Goal: Information Seeking & Learning: Find contact information

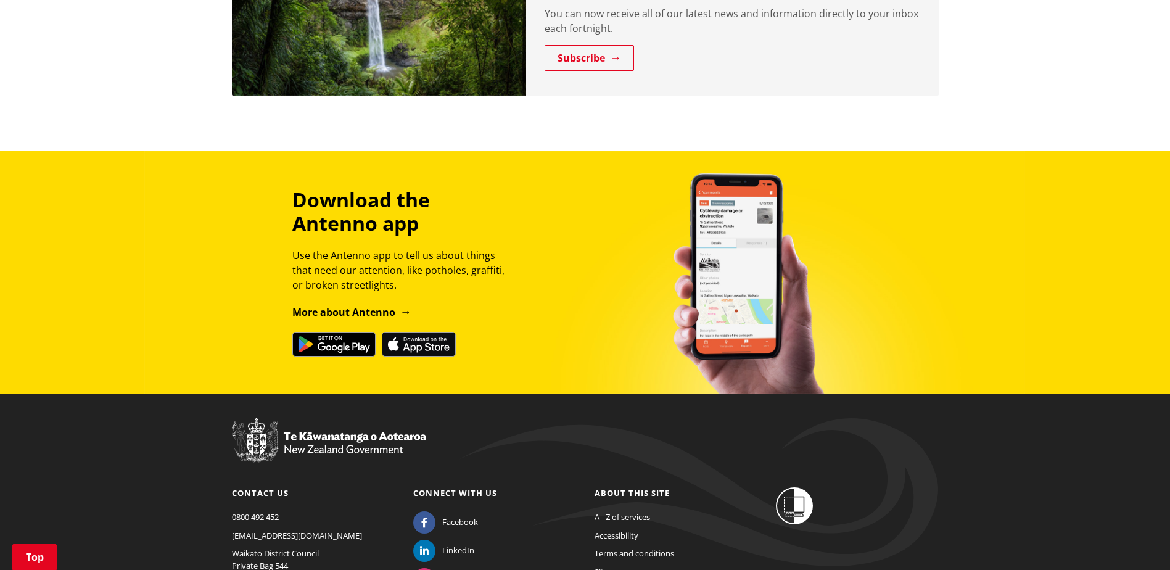
scroll to position [1406, 0]
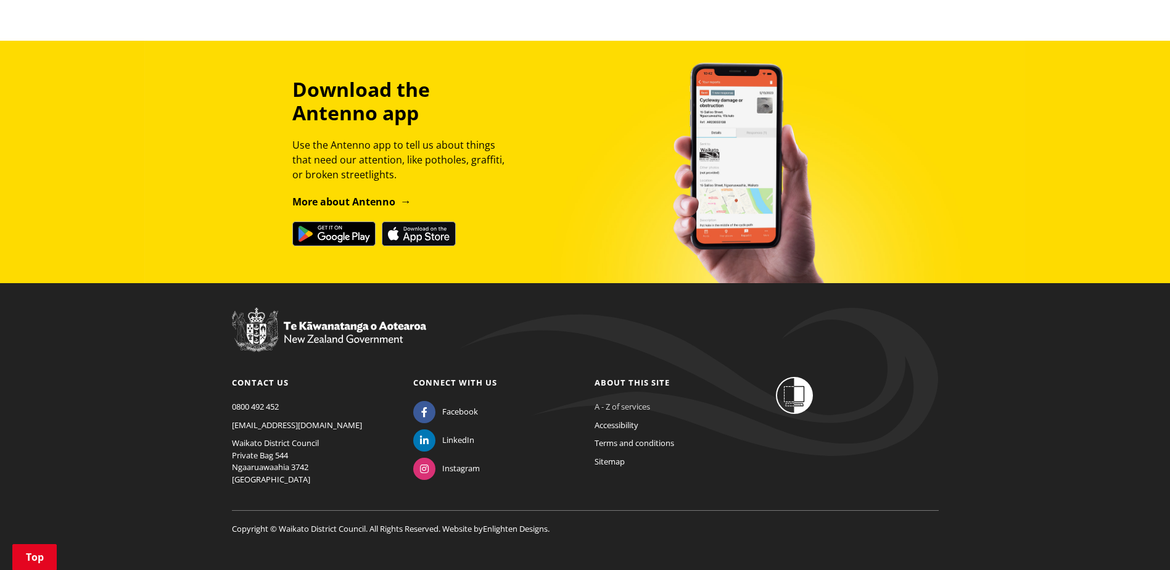
click at [641, 401] on link "A - Z of services" at bounding box center [623, 406] width 56 height 11
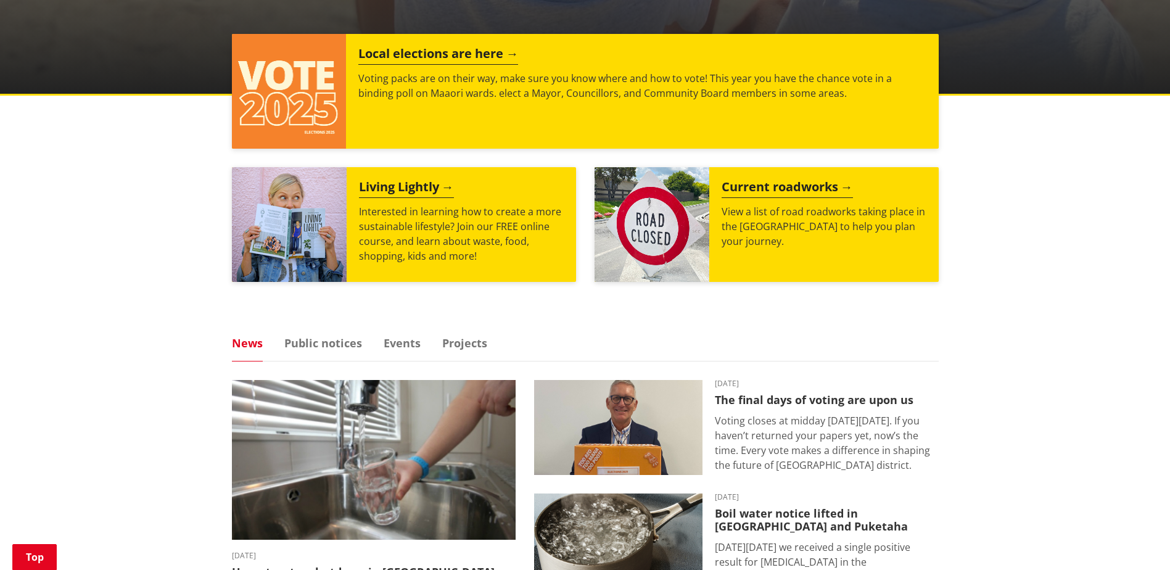
scroll to position [0, 0]
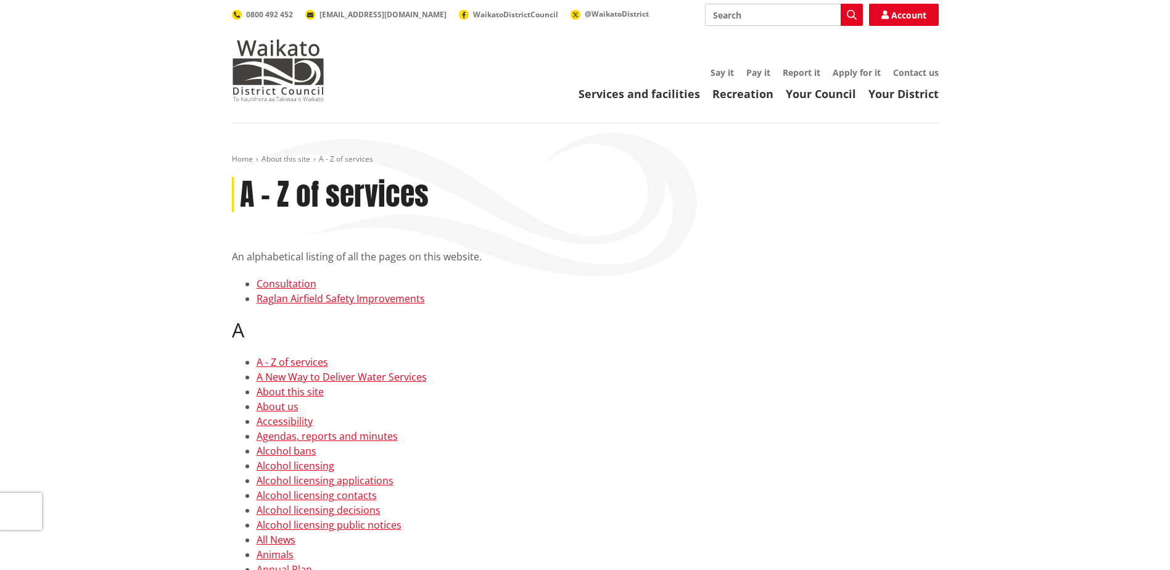
click at [730, 9] on input "Search" at bounding box center [784, 15] width 158 height 22
type input "Our People"
click at [830, 94] on link "Your Council" at bounding box center [821, 93] width 70 height 15
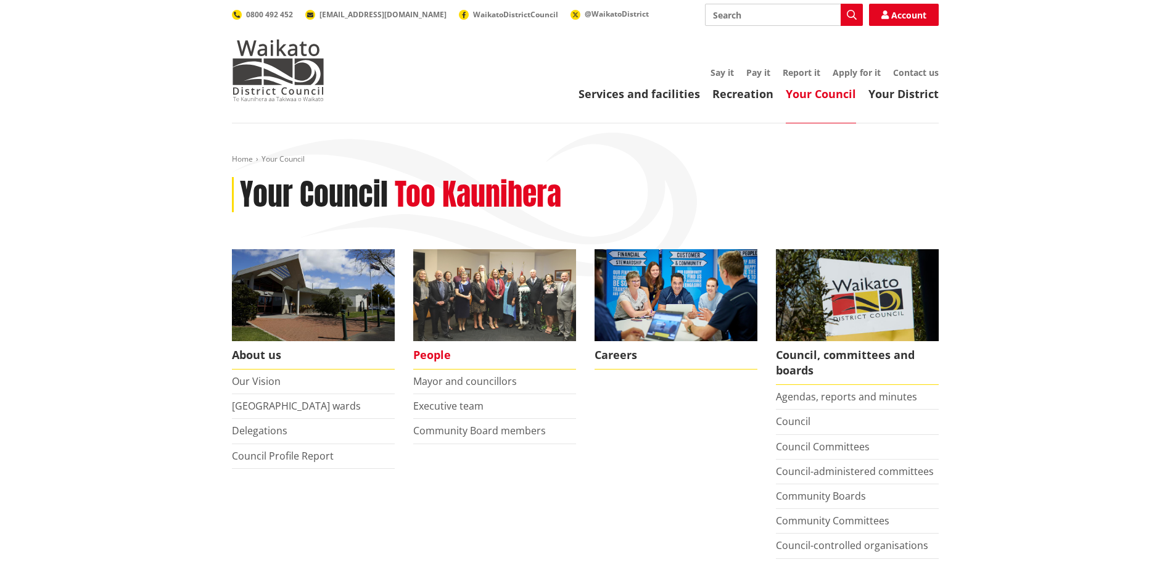
click at [440, 357] on span "People" at bounding box center [494, 355] width 163 height 28
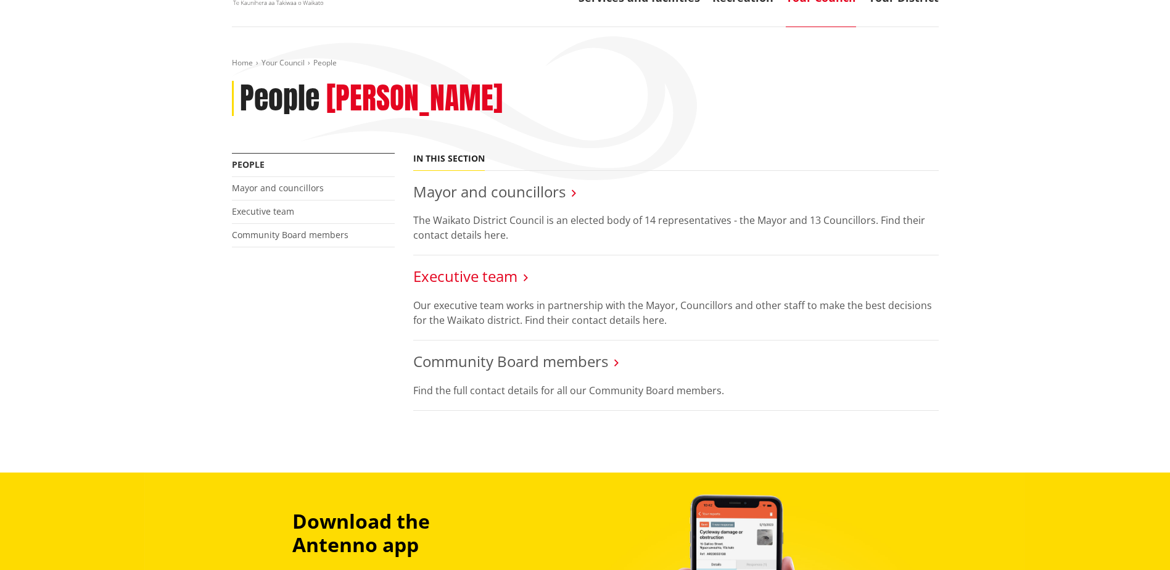
scroll to position [123, 0]
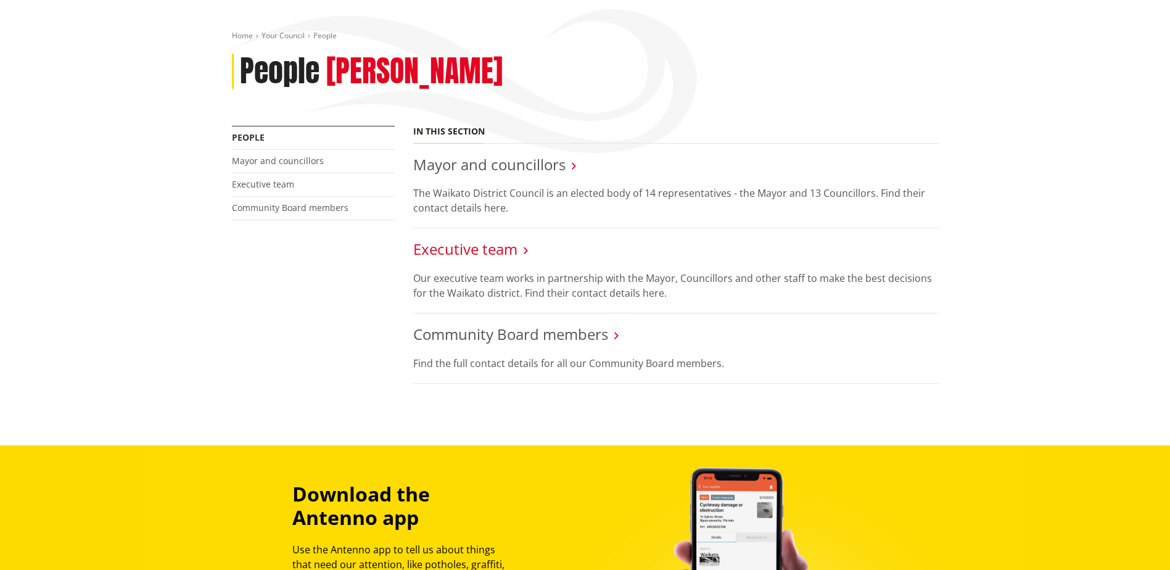
click at [461, 253] on link "Executive team" at bounding box center [465, 249] width 104 height 20
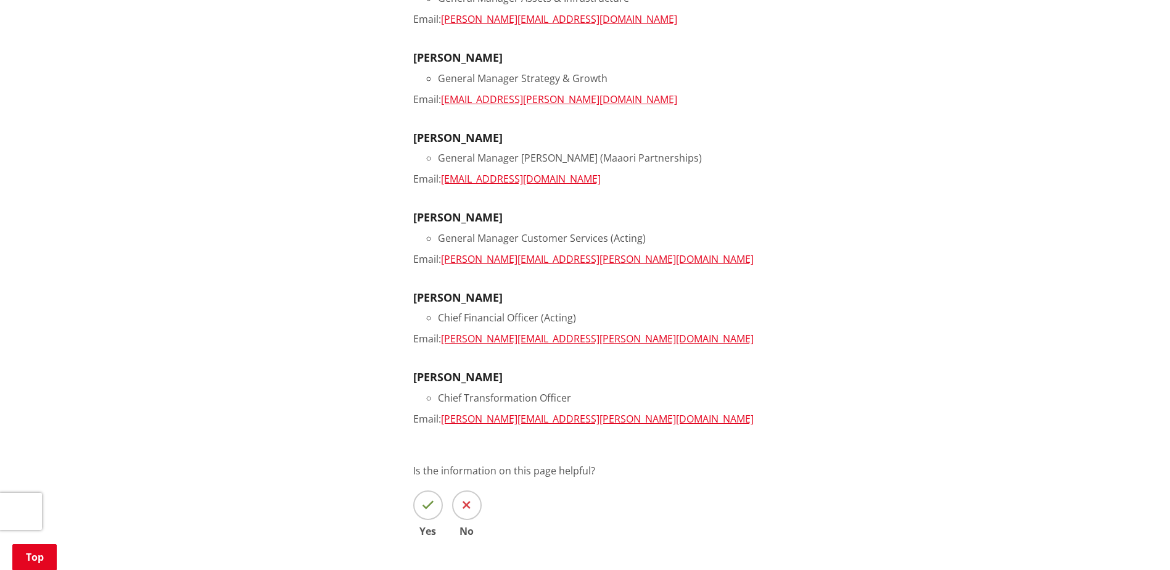
scroll to position [740, 0]
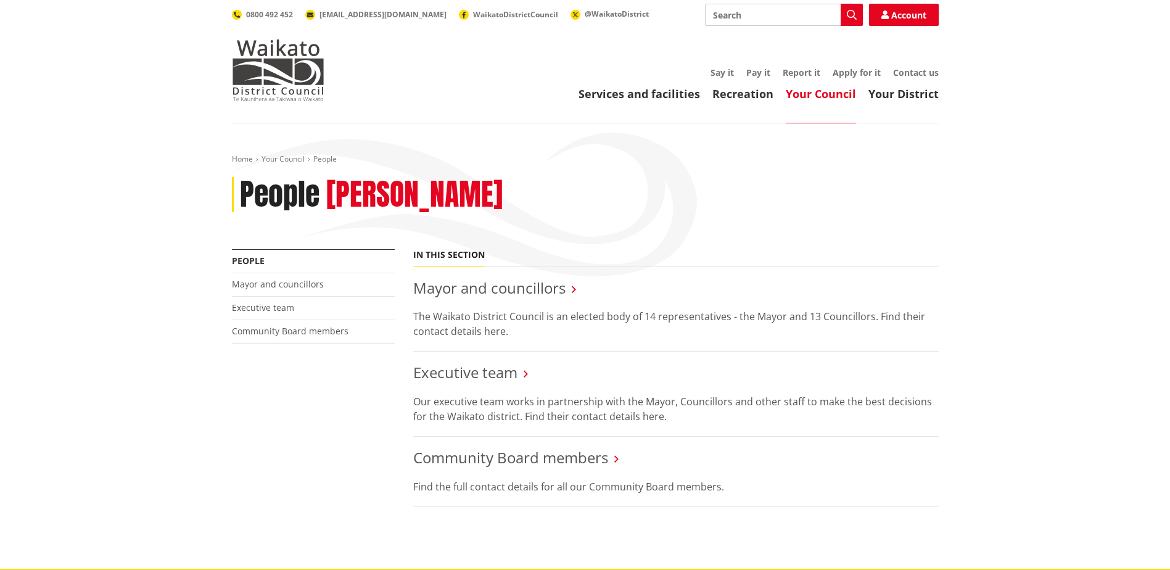
scroll to position [123, 0]
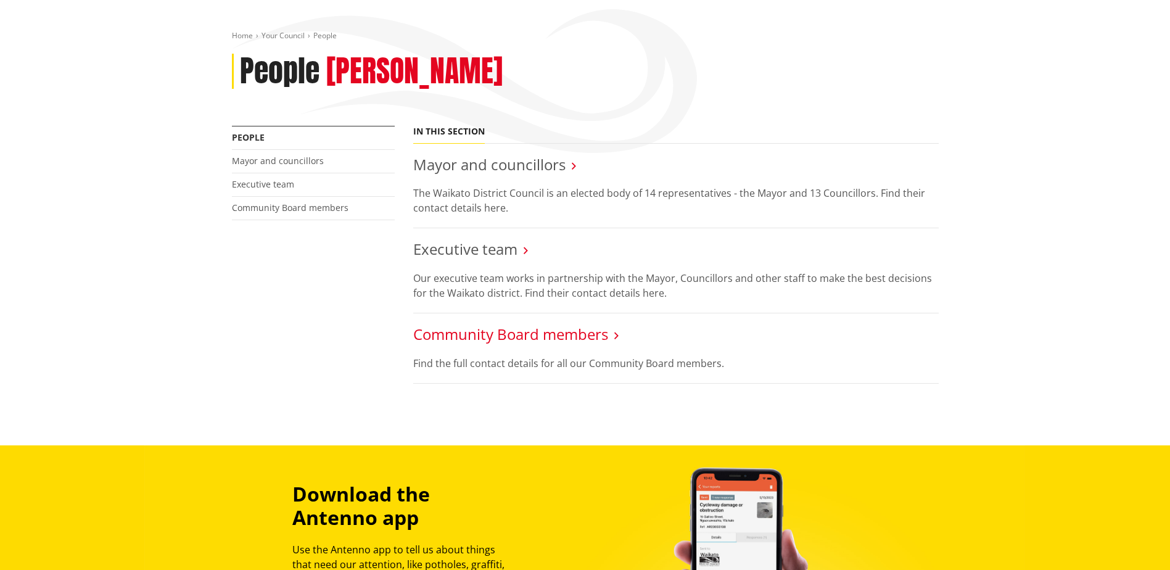
click at [526, 336] on link "Community Board members" at bounding box center [510, 334] width 195 height 20
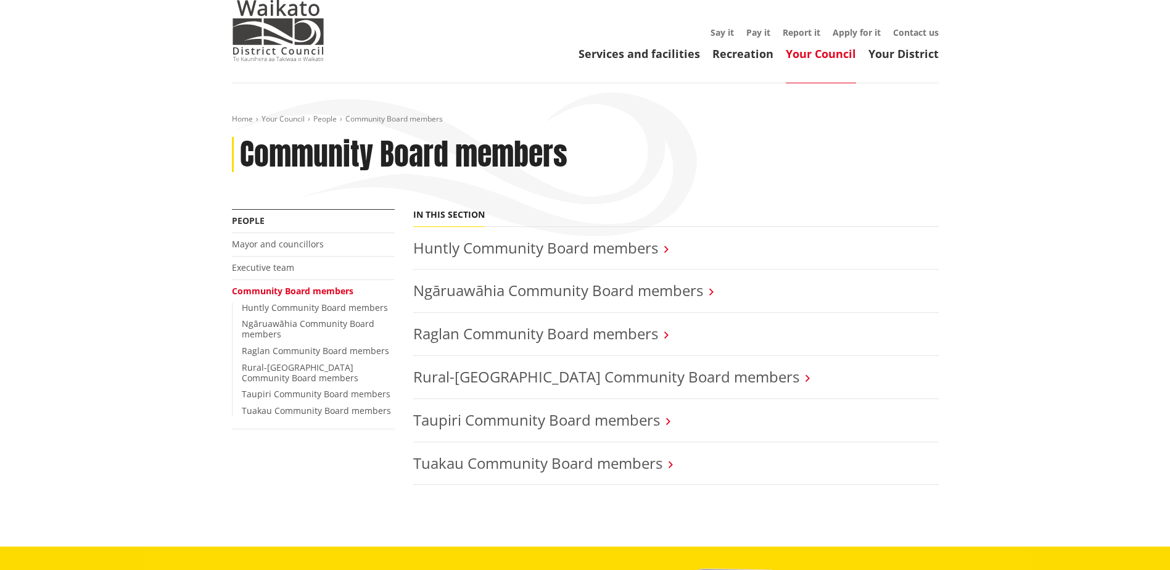
scroll to position [62, 0]
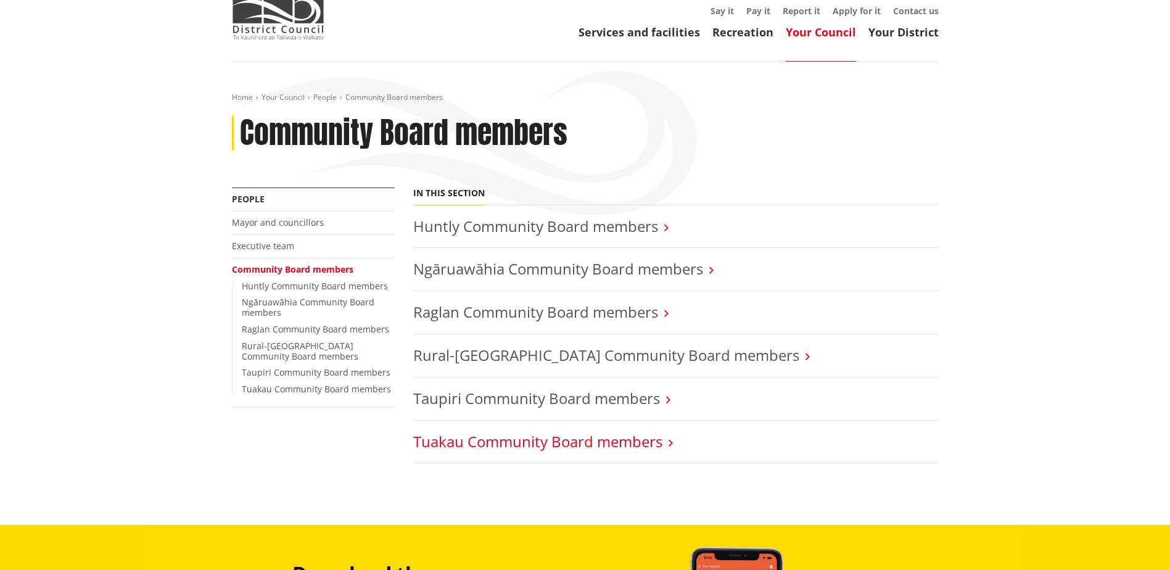
click at [517, 445] on link "Tuakau Community Board members" at bounding box center [537, 441] width 249 height 20
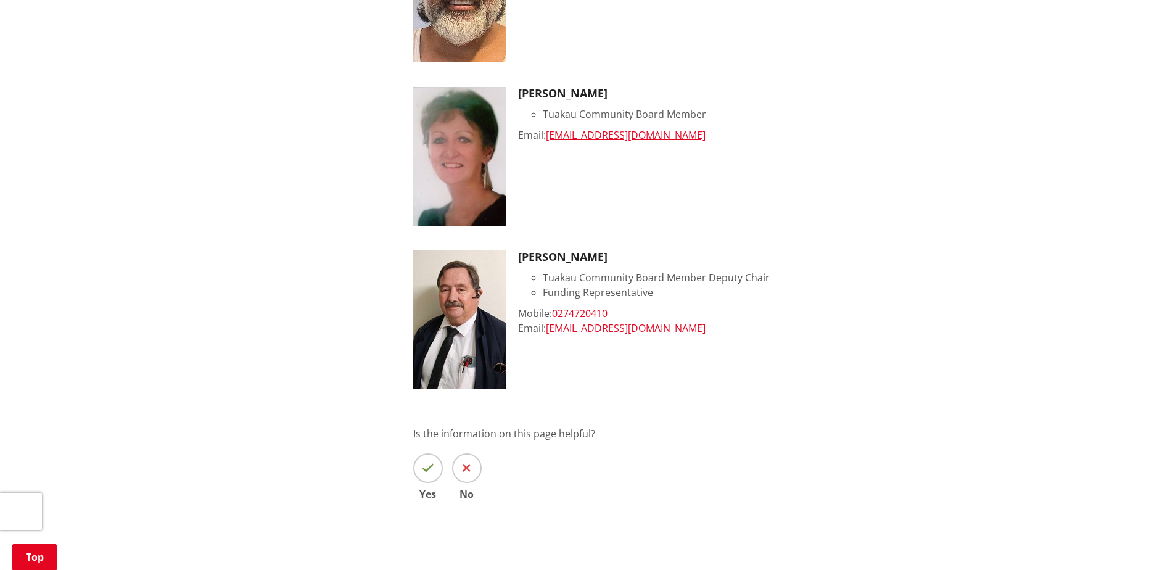
scroll to position [1111, 0]
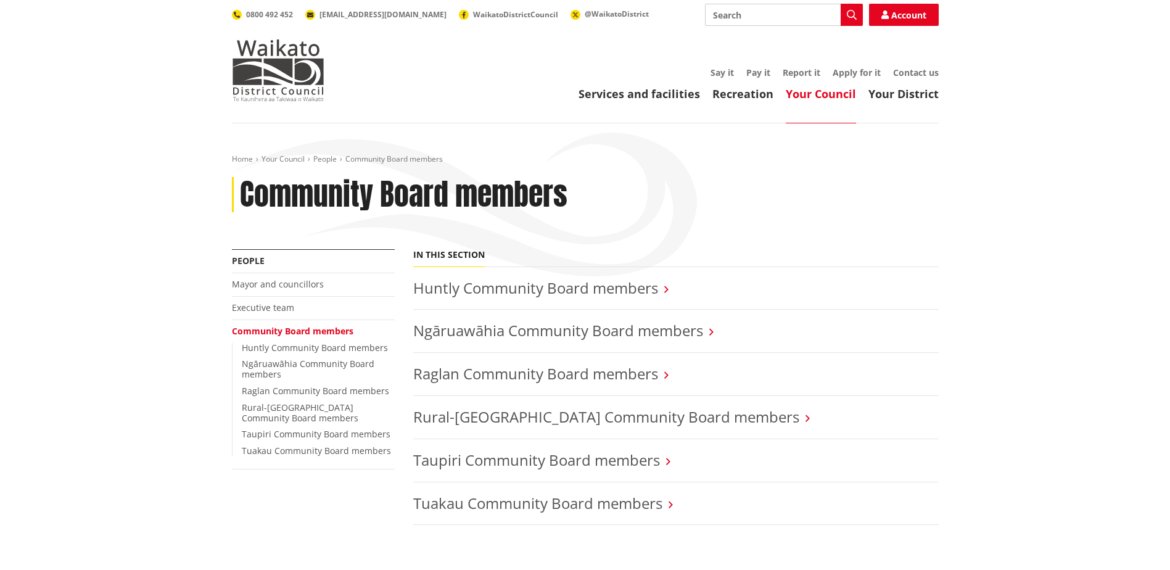
scroll to position [62, 0]
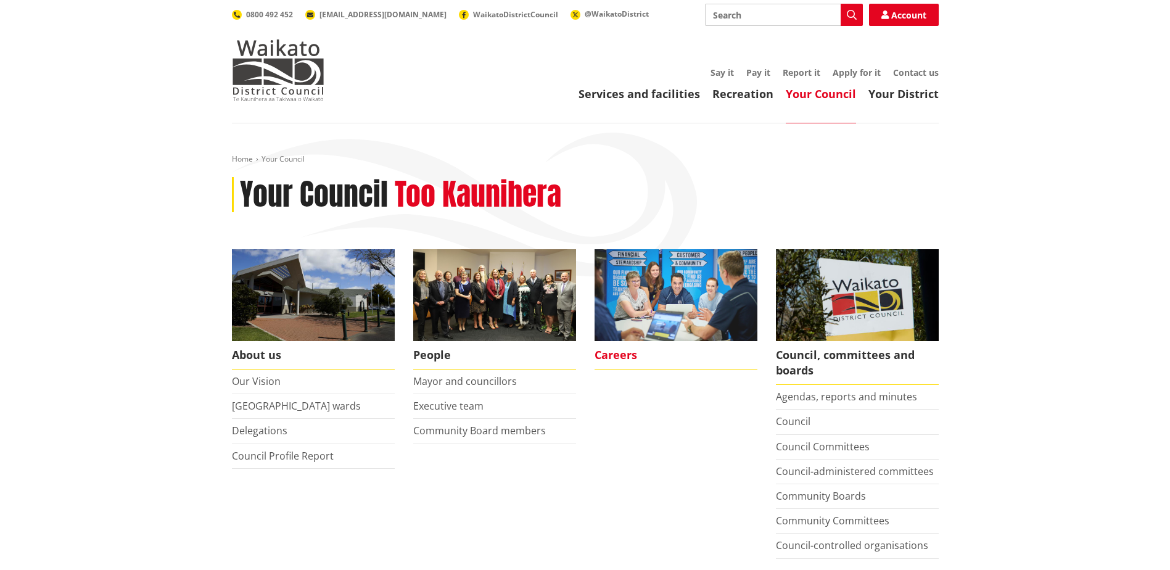
click at [608, 349] on span "Careers" at bounding box center [676, 355] width 163 height 28
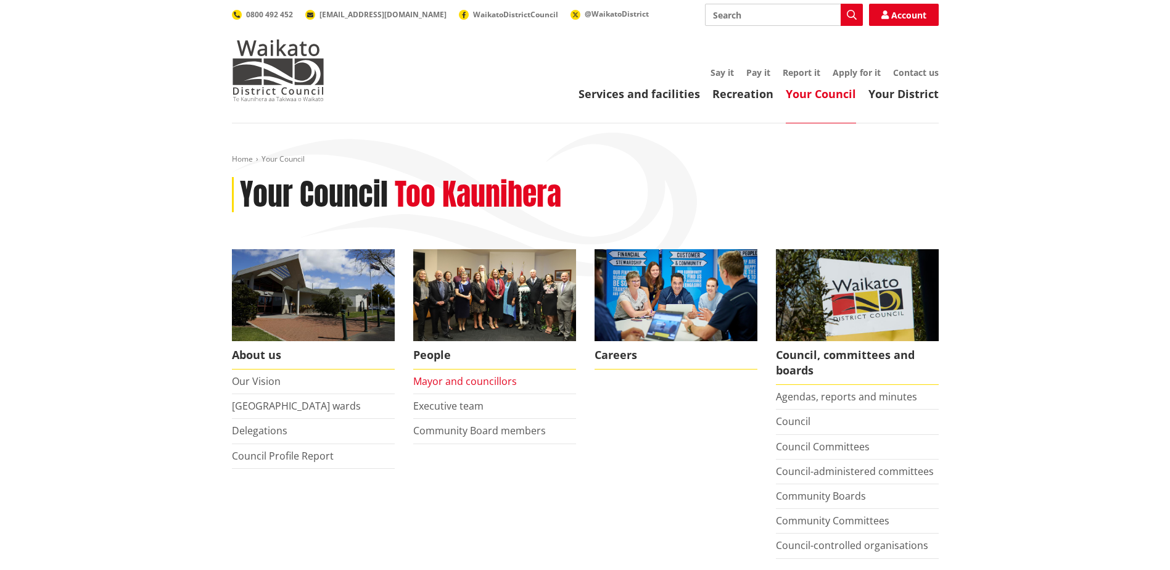
click at [461, 381] on link "Mayor and councillors" at bounding box center [465, 381] width 104 height 14
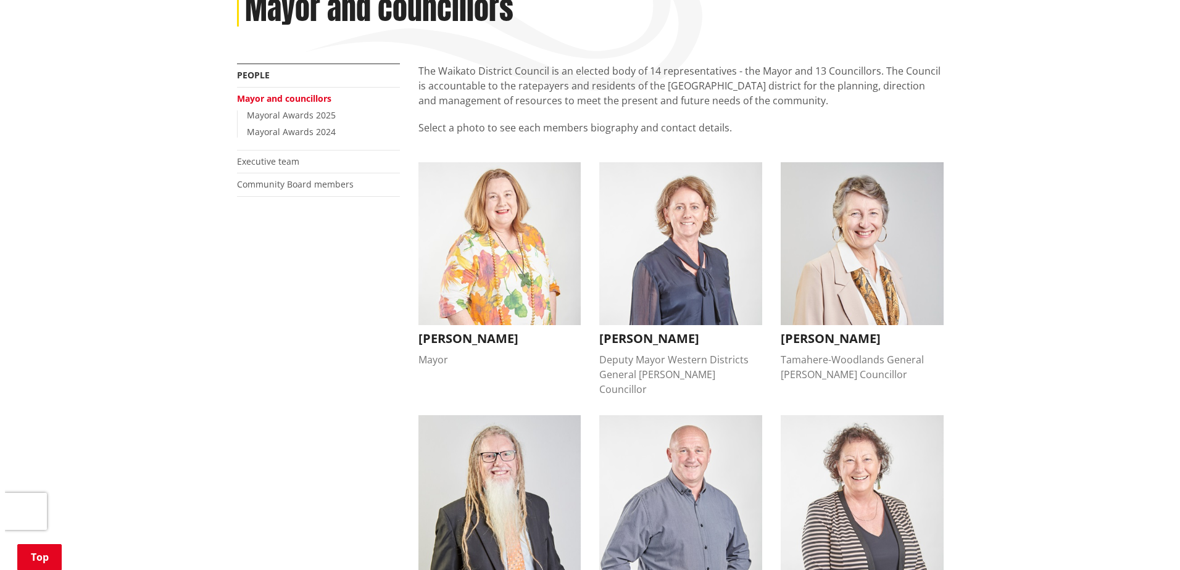
scroll to position [185, 0]
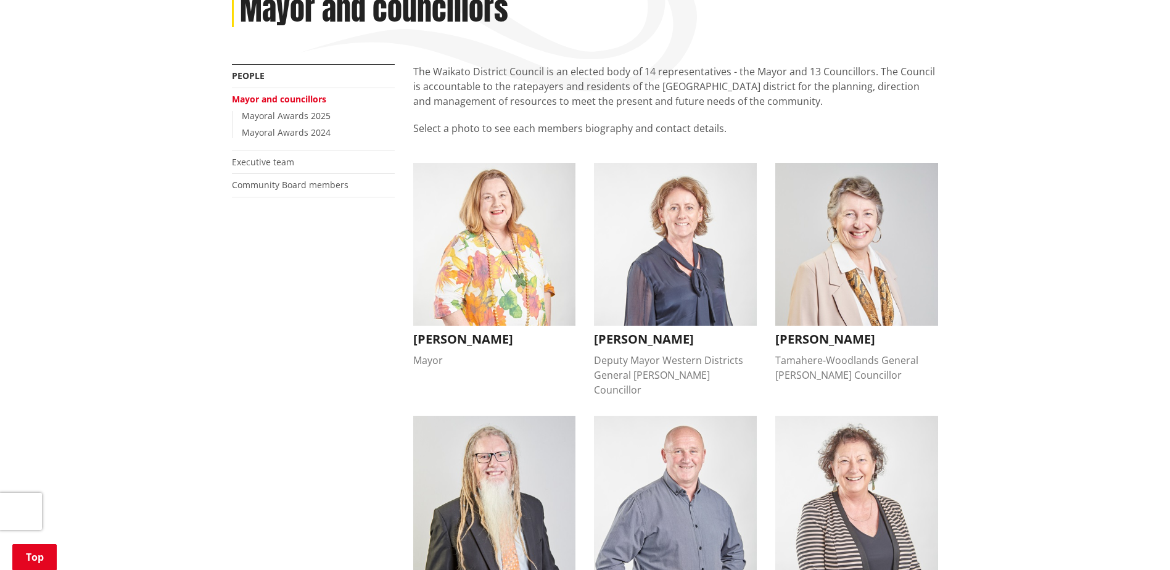
click at [436, 325] on img "button" at bounding box center [494, 244] width 163 height 163
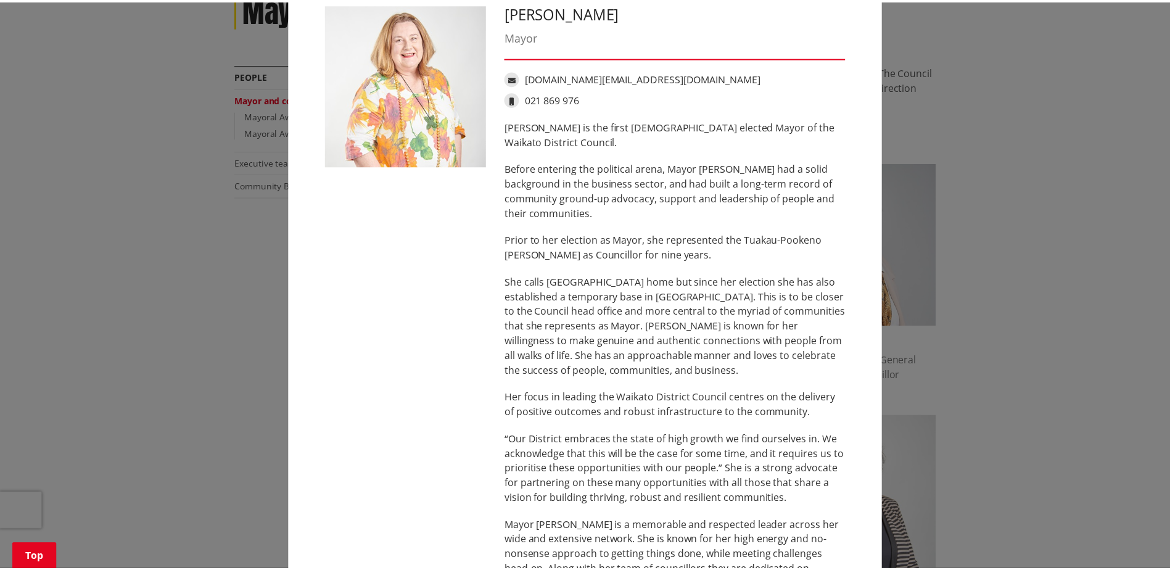
scroll to position [0, 0]
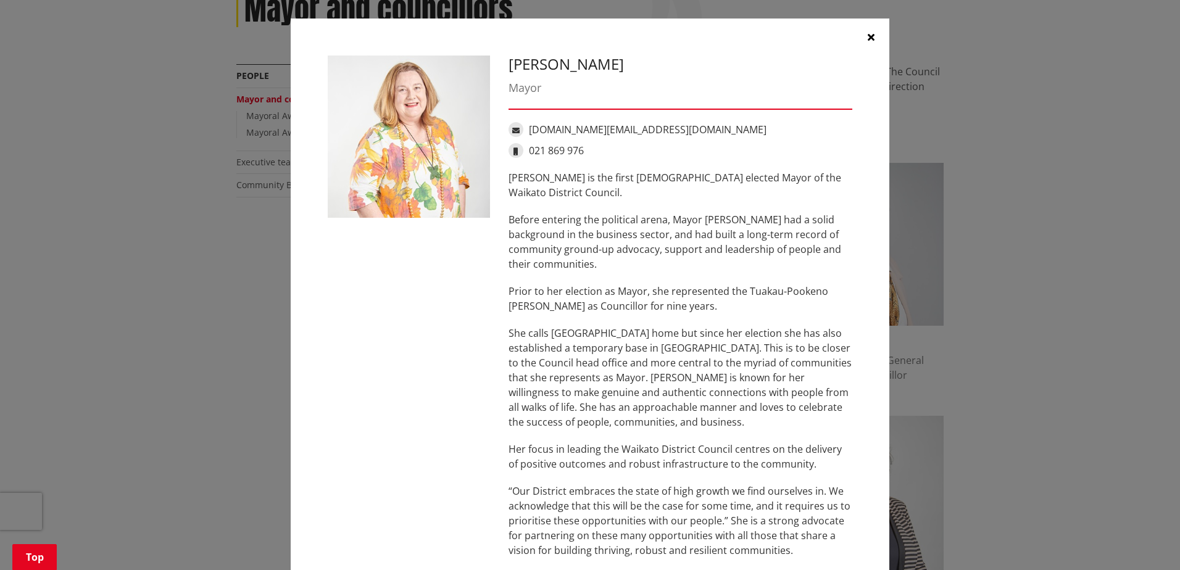
click at [872, 42] on button "button" at bounding box center [870, 37] width 37 height 37
